Goal: Information Seeking & Learning: Find specific fact

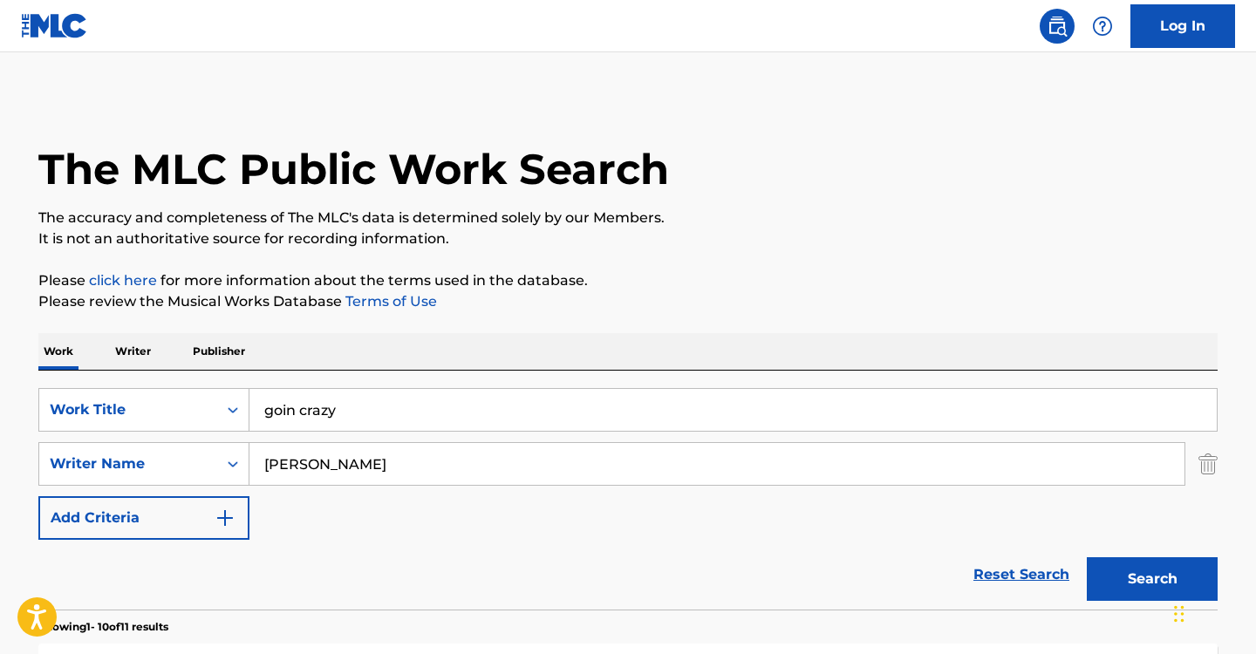
click at [378, 405] on input "goin crazy" at bounding box center [732, 410] width 967 height 42
click at [376, 405] on input "goin crazy" at bounding box center [732, 410] width 967 height 42
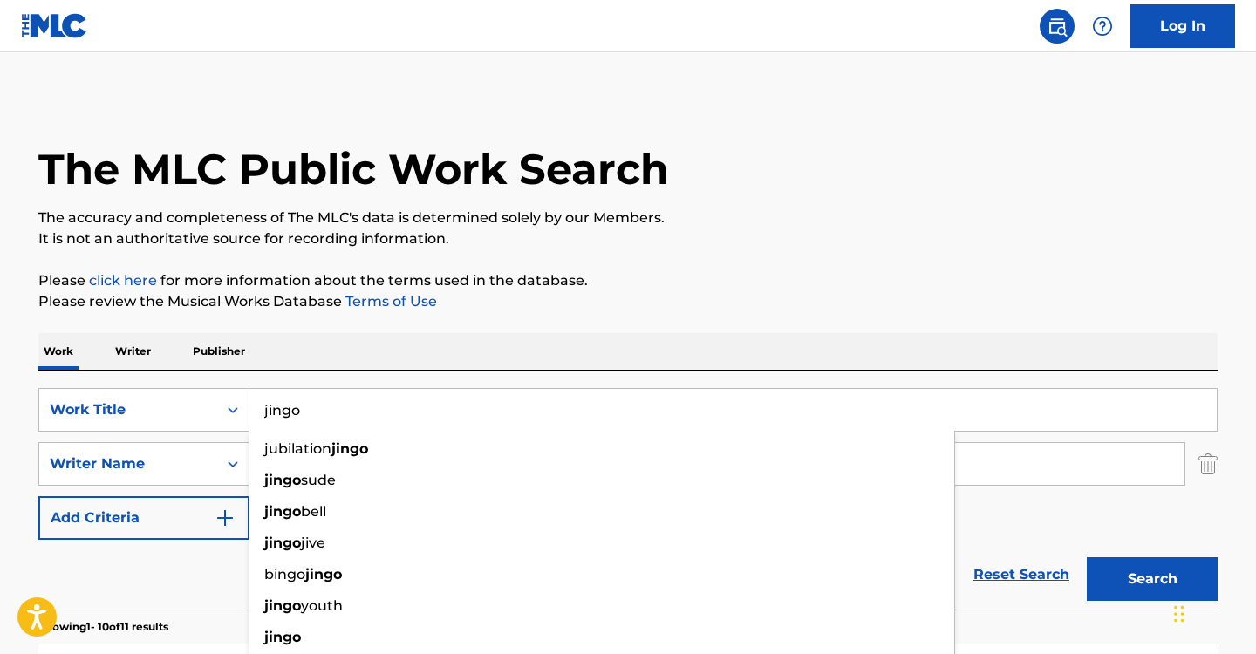
type input "jingo"
click at [727, 277] on p "Please click here for more information about the terms used in the database." at bounding box center [627, 280] width 1179 height 21
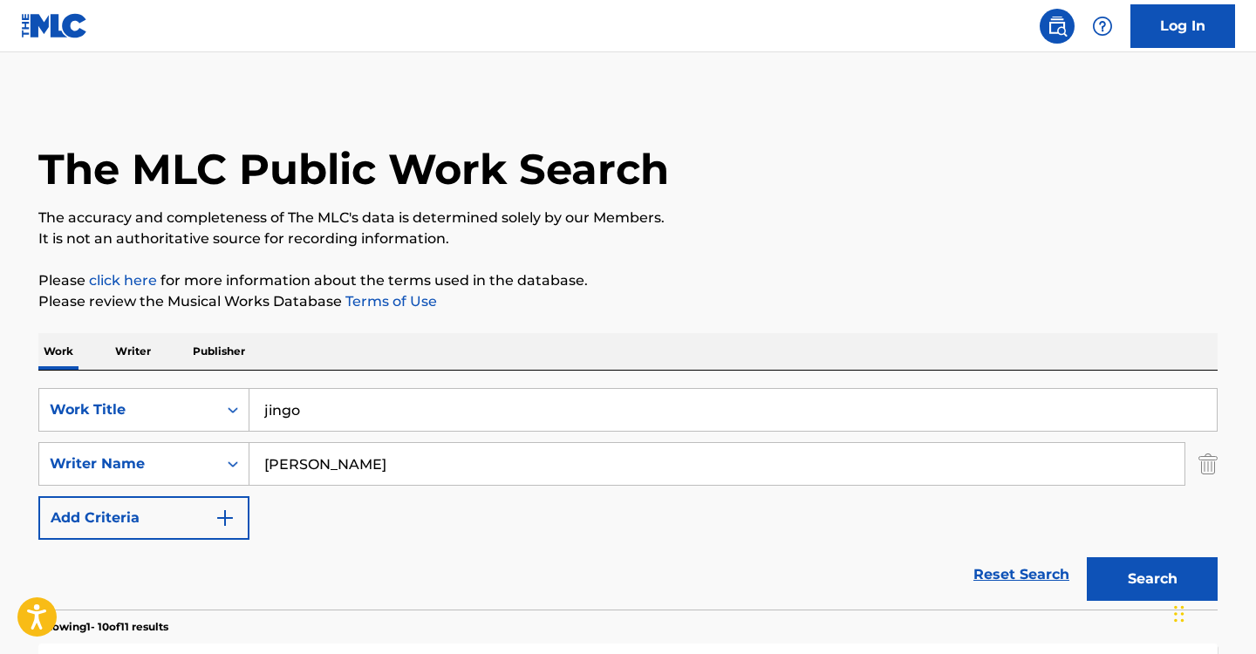
click at [386, 470] on input "[PERSON_NAME]" at bounding box center [716, 464] width 935 height 42
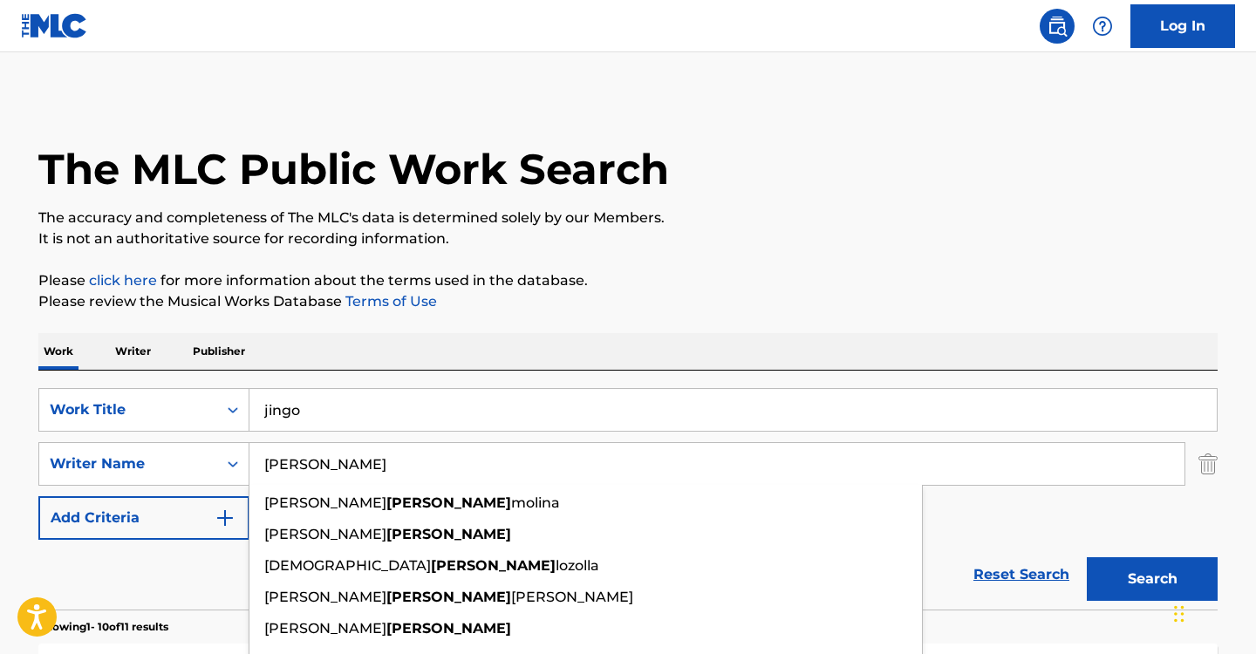
click at [386, 470] on input "[PERSON_NAME]" at bounding box center [716, 464] width 935 height 42
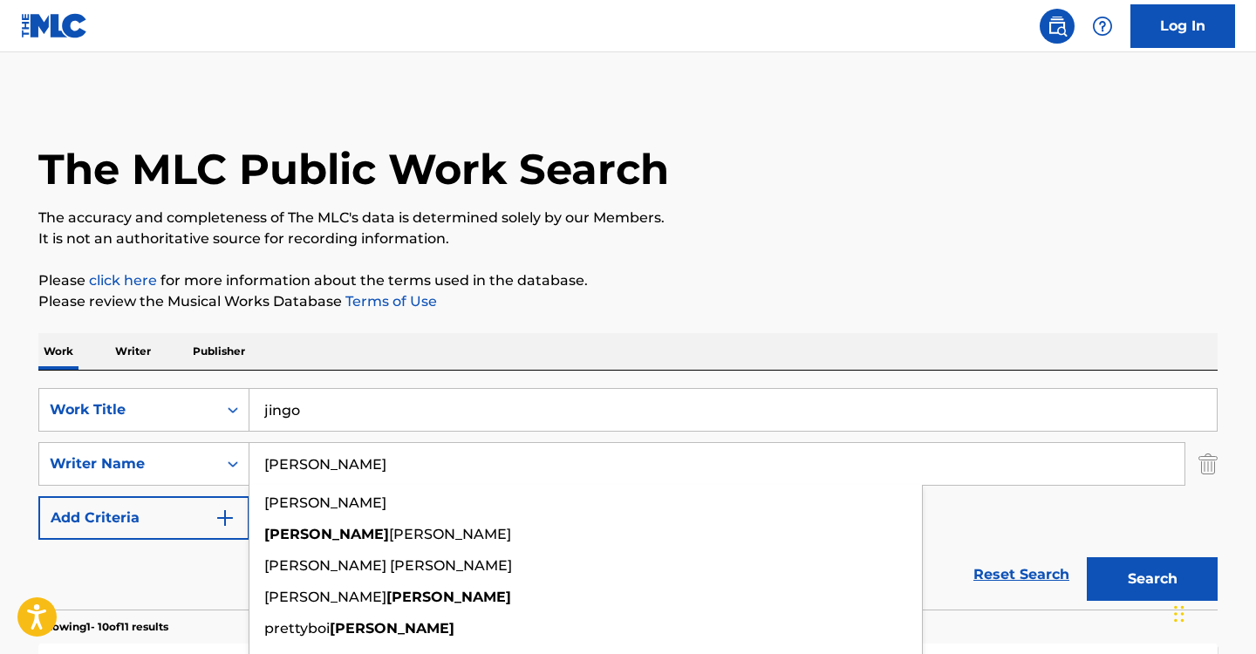
click at [1086, 557] on button "Search" at bounding box center [1151, 579] width 131 height 44
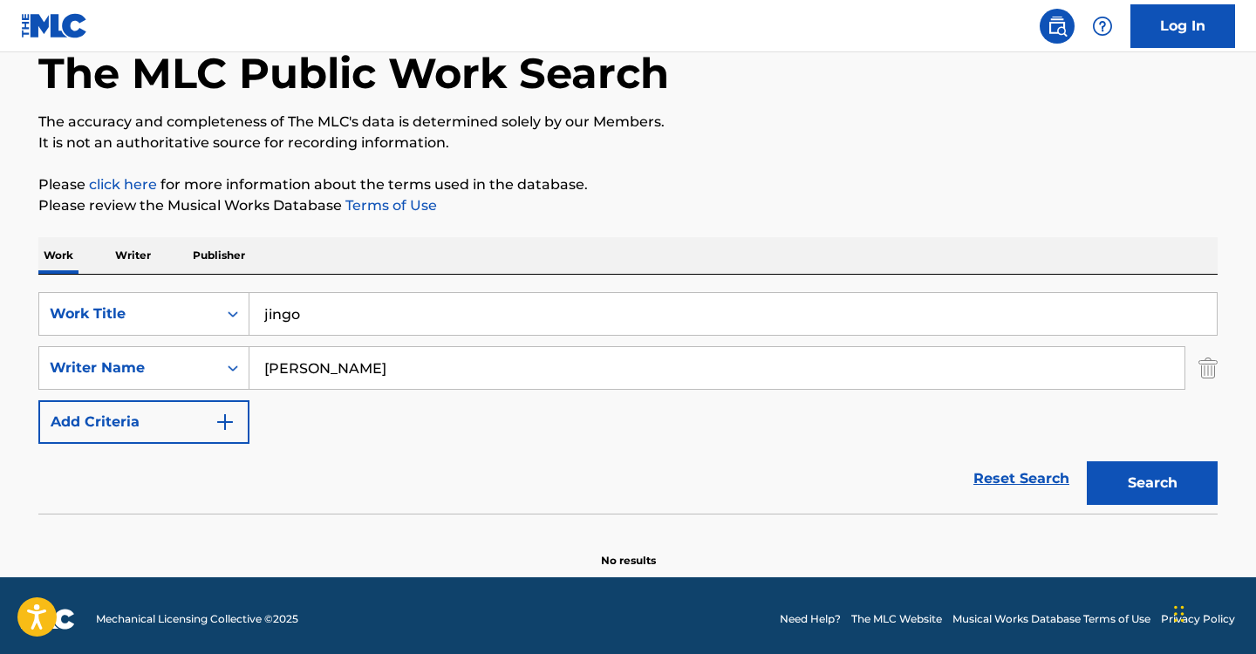
scroll to position [103, 0]
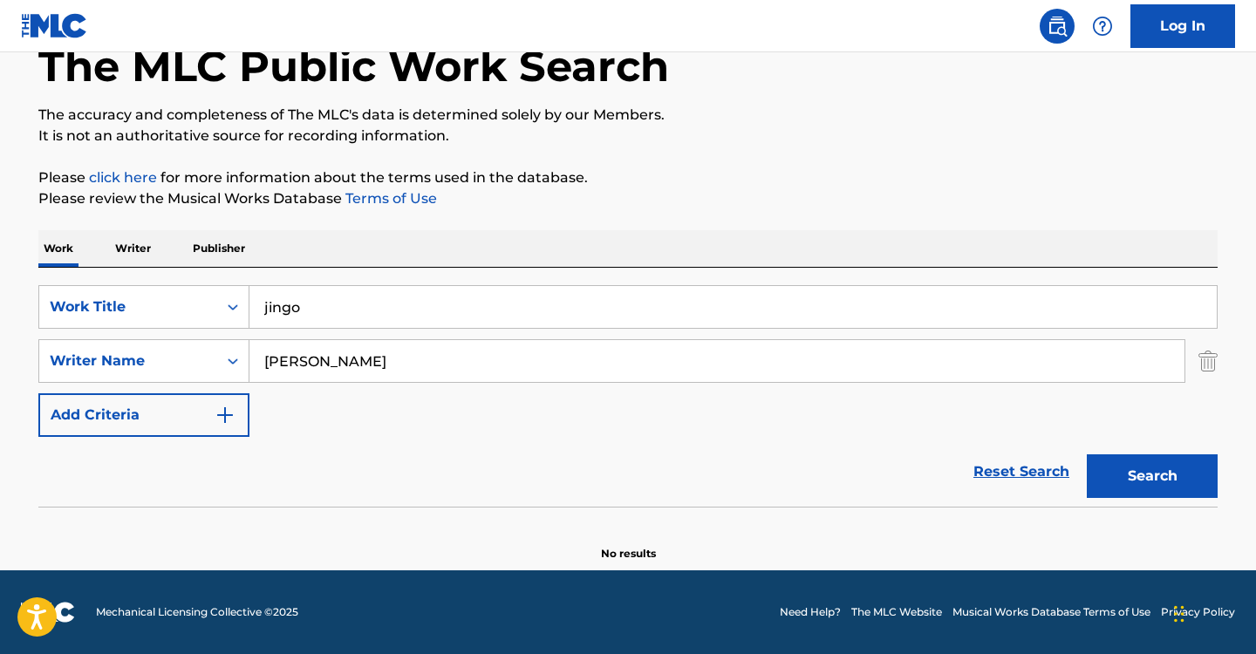
click at [366, 355] on input "[PERSON_NAME]" at bounding box center [716, 361] width 935 height 42
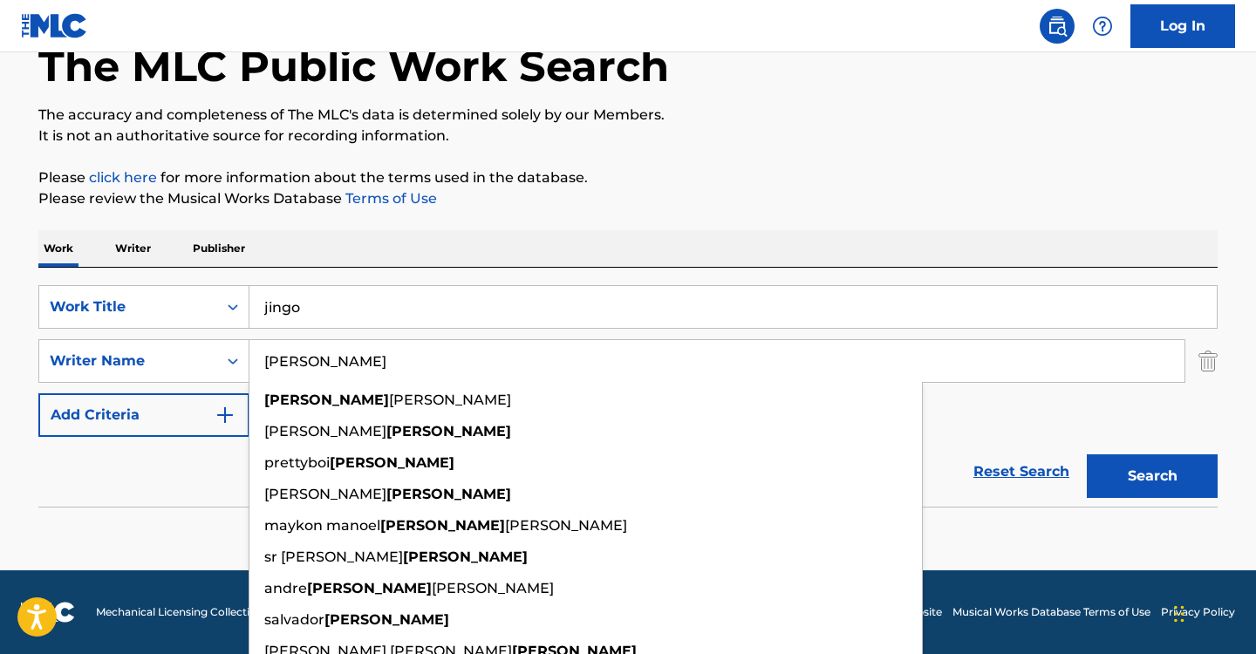
click at [366, 355] on input "[PERSON_NAME]" at bounding box center [716, 361] width 935 height 42
paste input "5, 4, 3 (Pretty woman) (feat. Lay Bankz)"
type input "5, 4, 3 (Pretty woman) (feat. Lay Bankz)"
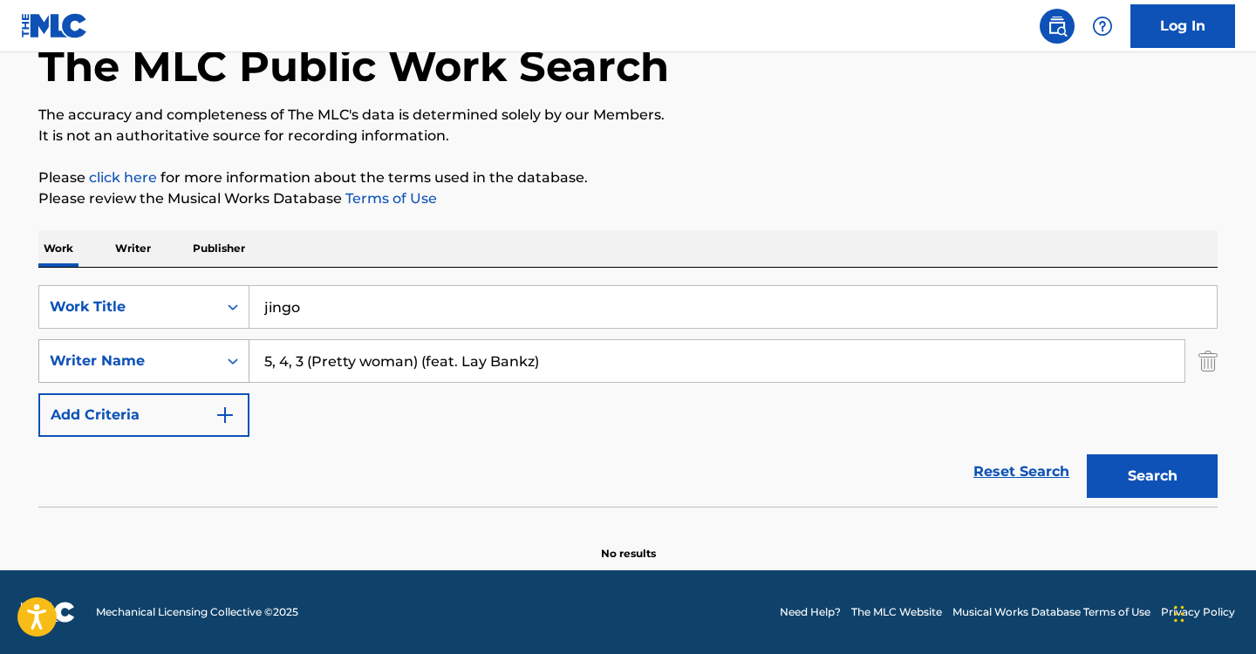
drag, startPoint x: 555, startPoint y: 357, endPoint x: 131, endPoint y: 363, distance: 424.7
click at [135, 366] on div "SearchWithCriteria374a4213-3cb6-4236-a4f5-fe5181d70ae3 Writer Name 5, 4, 3 (Pre…" at bounding box center [627, 361] width 1179 height 44
click at [315, 364] on input "Search Form" at bounding box center [716, 361] width 935 height 42
click at [293, 352] on input "Search Form" at bounding box center [716, 361] width 935 height 42
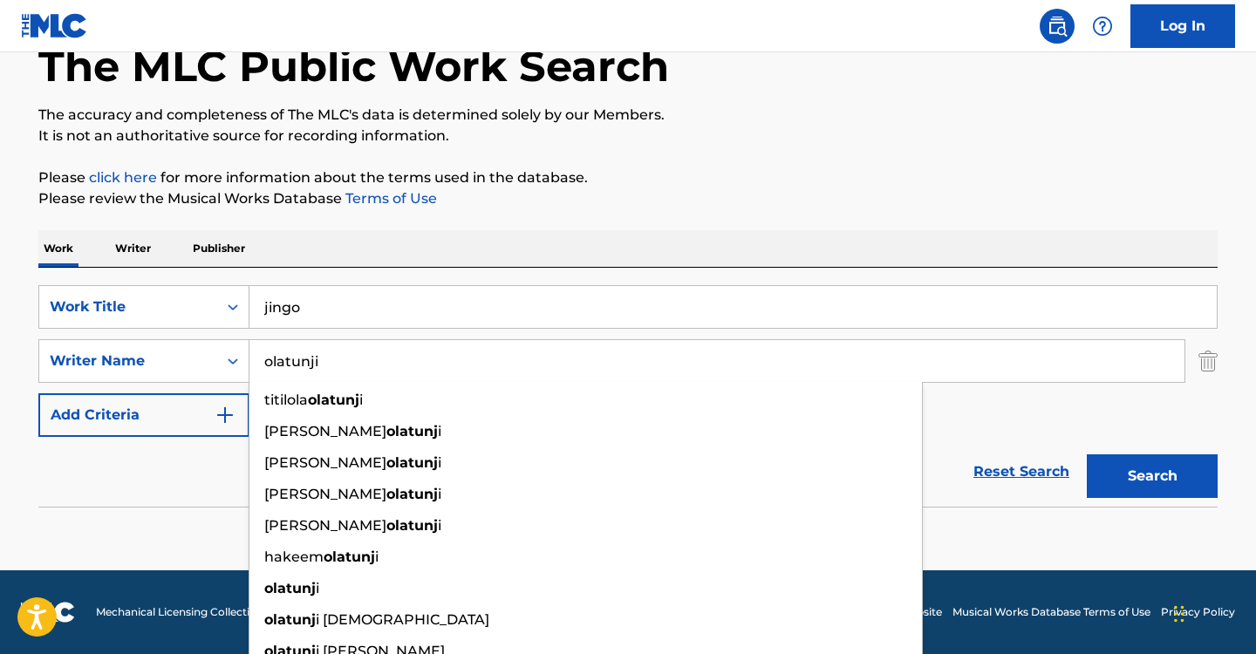
type input "olatunji"
click at [1086, 454] on button "Search" at bounding box center [1151, 476] width 131 height 44
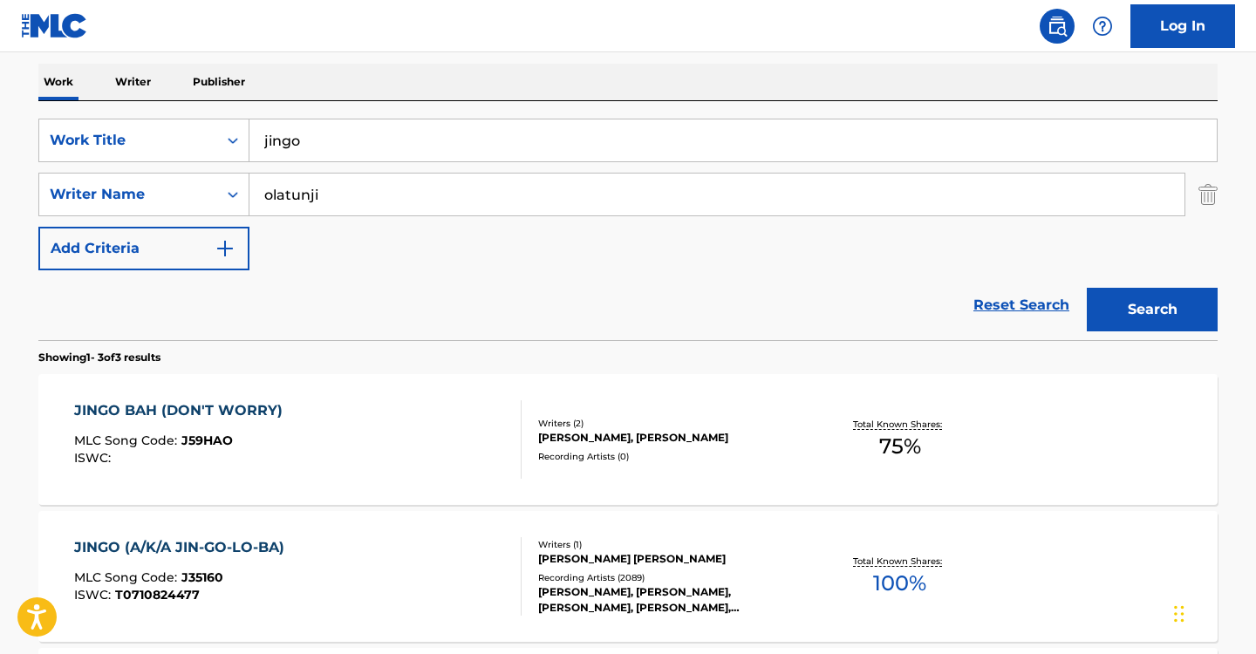
scroll to position [452, 0]
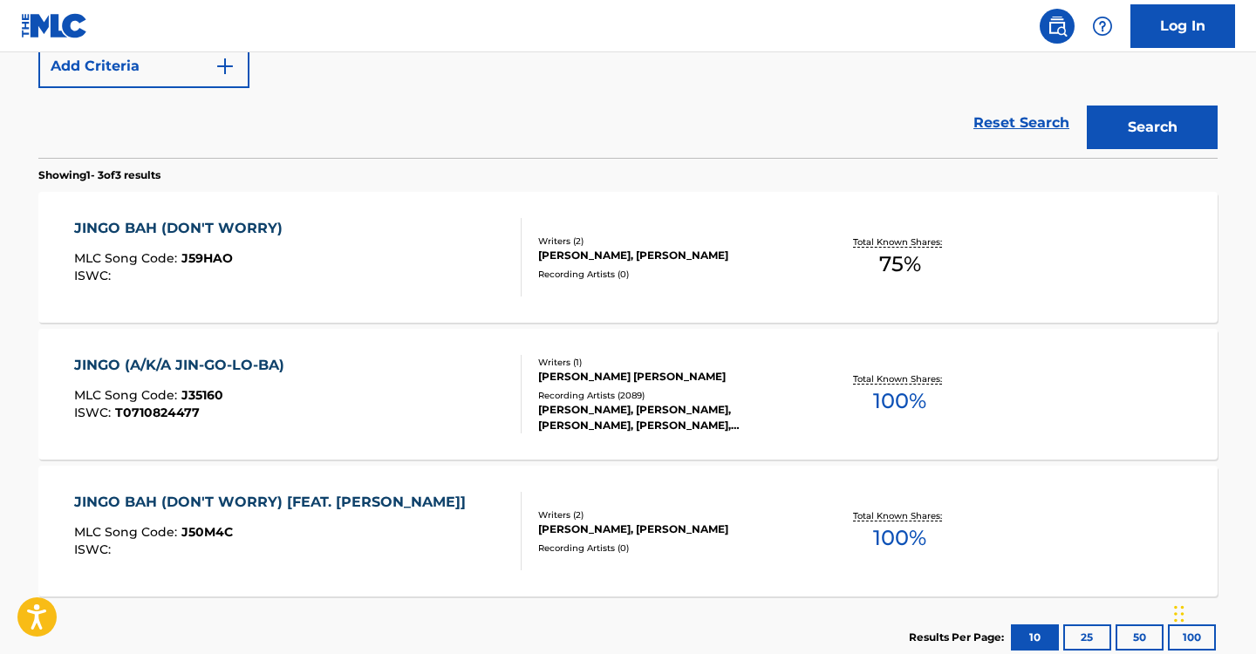
click at [400, 383] on div "JINGO (A/K/A JIN-GO-LO-BA) MLC Song Code : J35160 ISWC : T0710824477" at bounding box center [298, 394] width 448 height 78
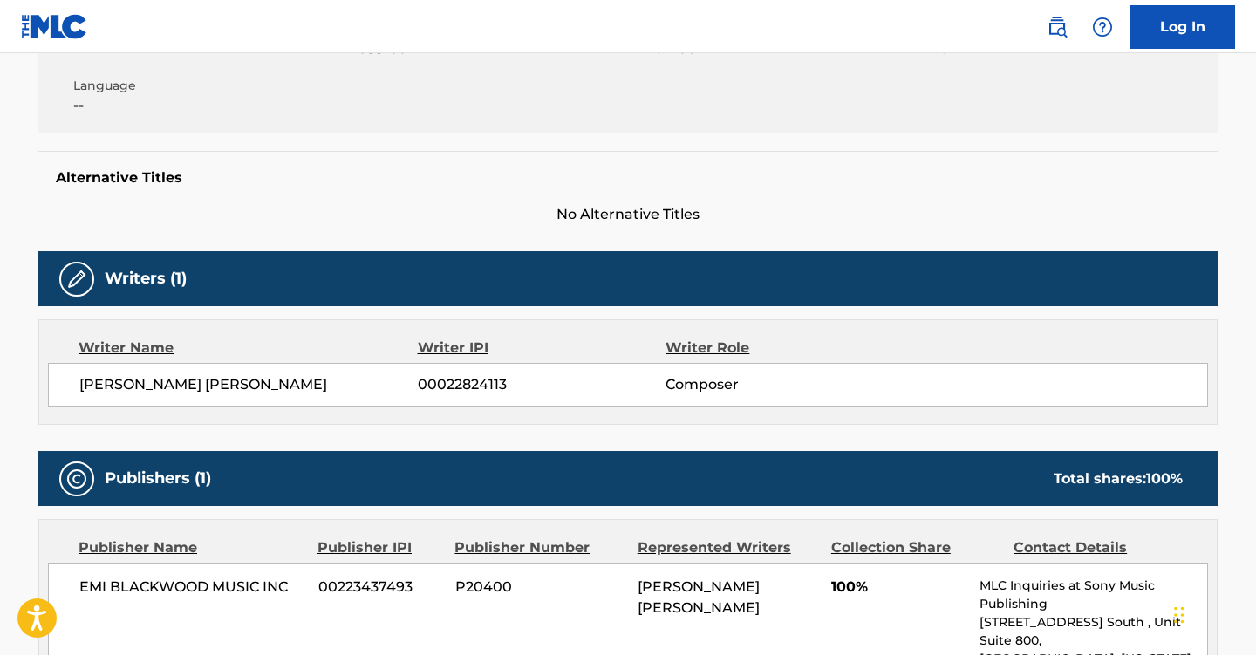
scroll to position [334, 0]
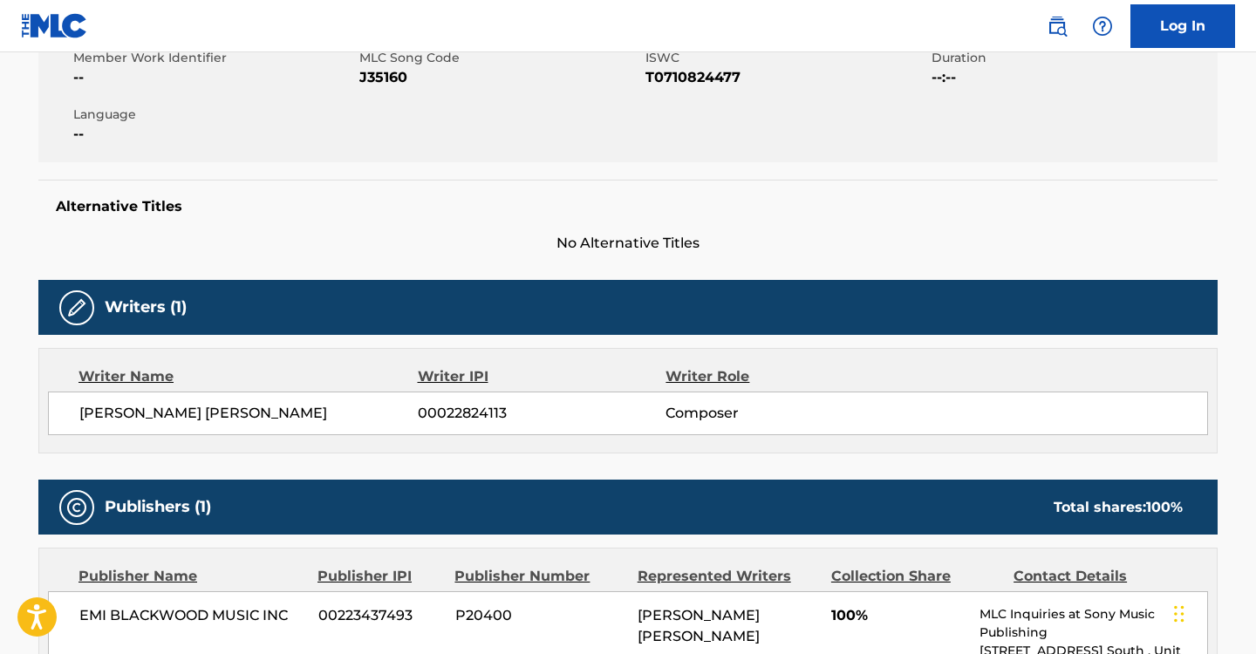
click at [280, 416] on span "[PERSON_NAME] [PERSON_NAME]" at bounding box center [248, 413] width 338 height 21
copy span "OLATUNJI"
